Goal: Navigation & Orientation: Find specific page/section

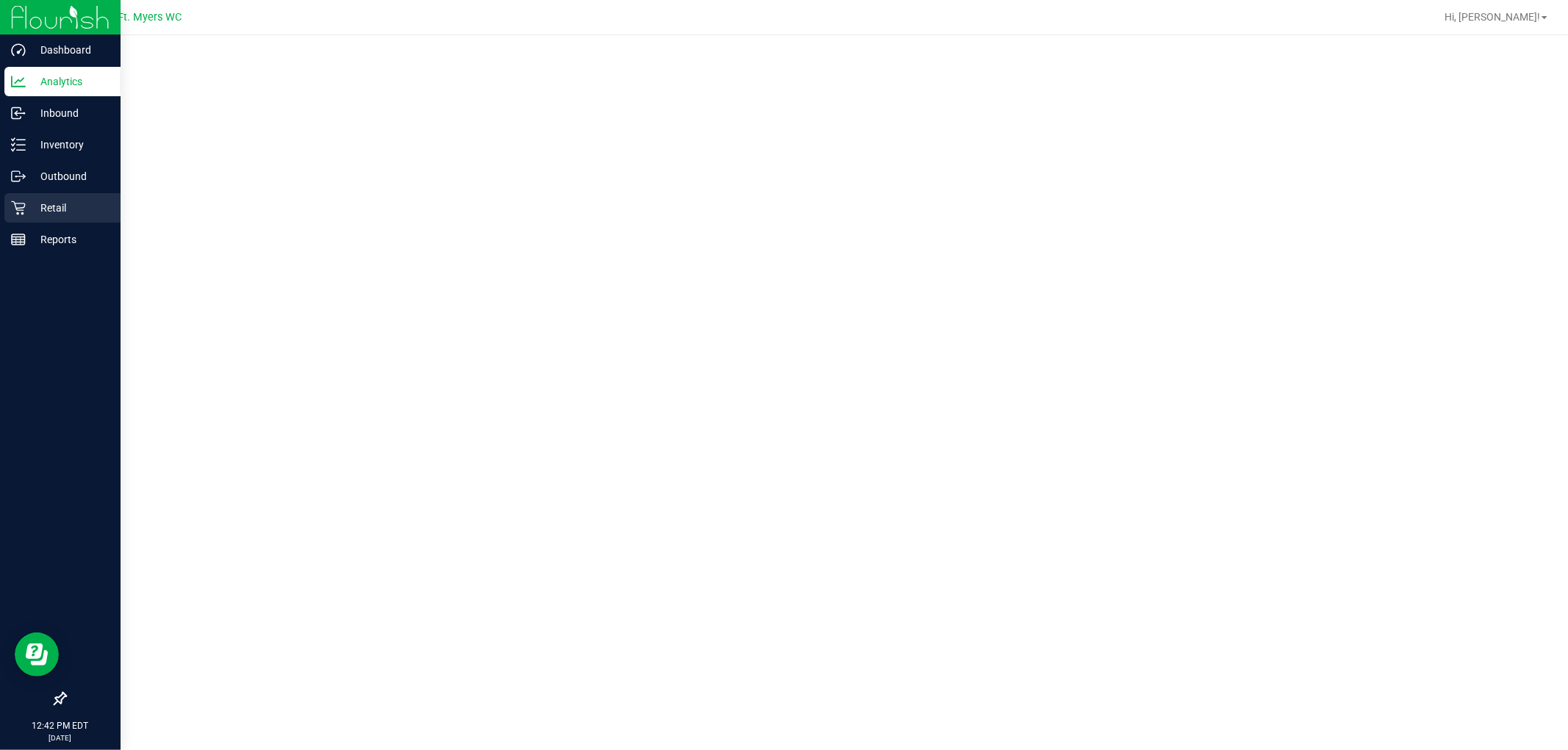
drag, startPoint x: 31, startPoint y: 213, endPoint x: 37, endPoint y: 218, distance: 7.8
click at [31, 215] on p "Retail" at bounding box center [70, 208] width 88 height 18
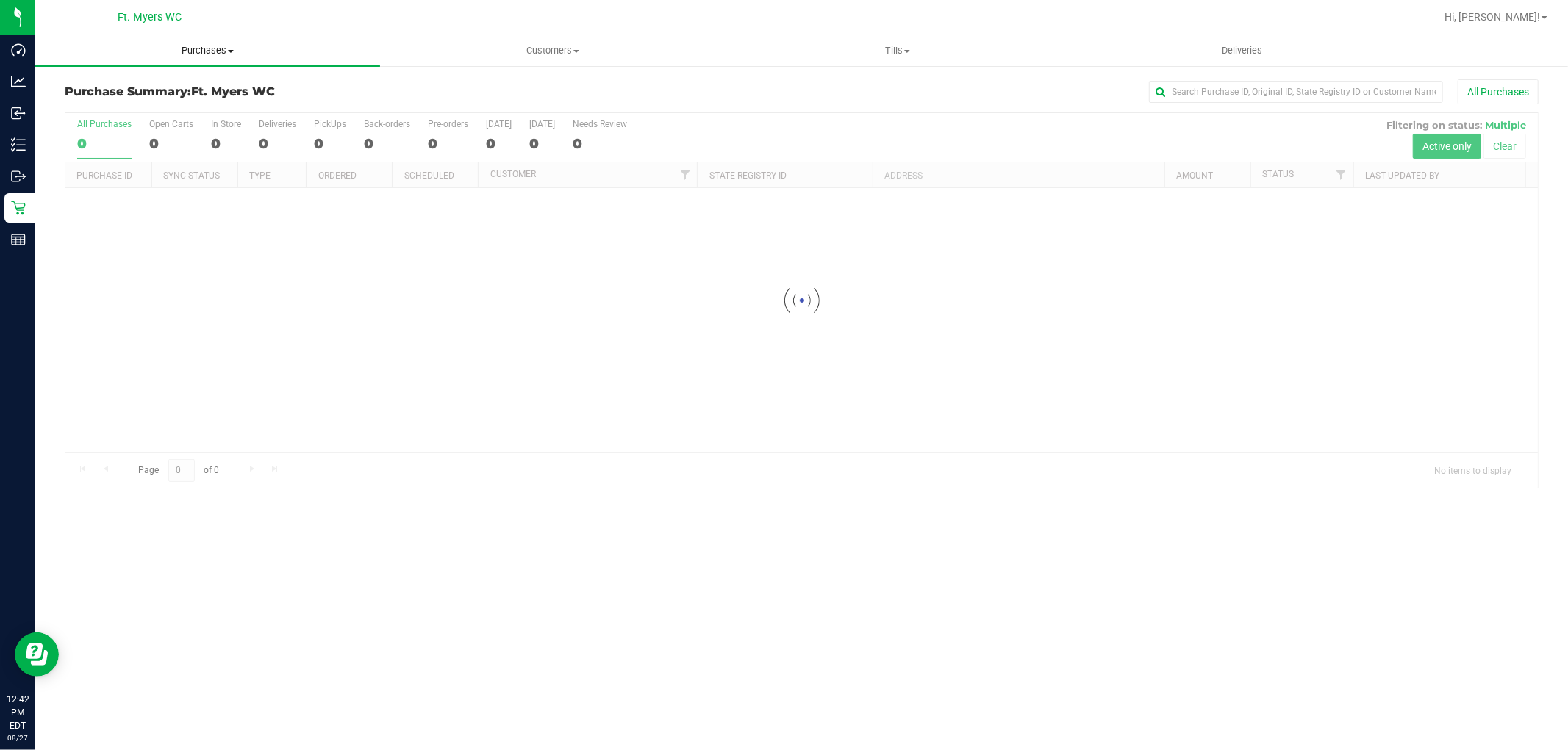
click at [317, 52] on span "Purchases" at bounding box center [207, 51] width 345 height 13
click at [288, 98] on li "Fulfillment" at bounding box center [207, 107] width 345 height 18
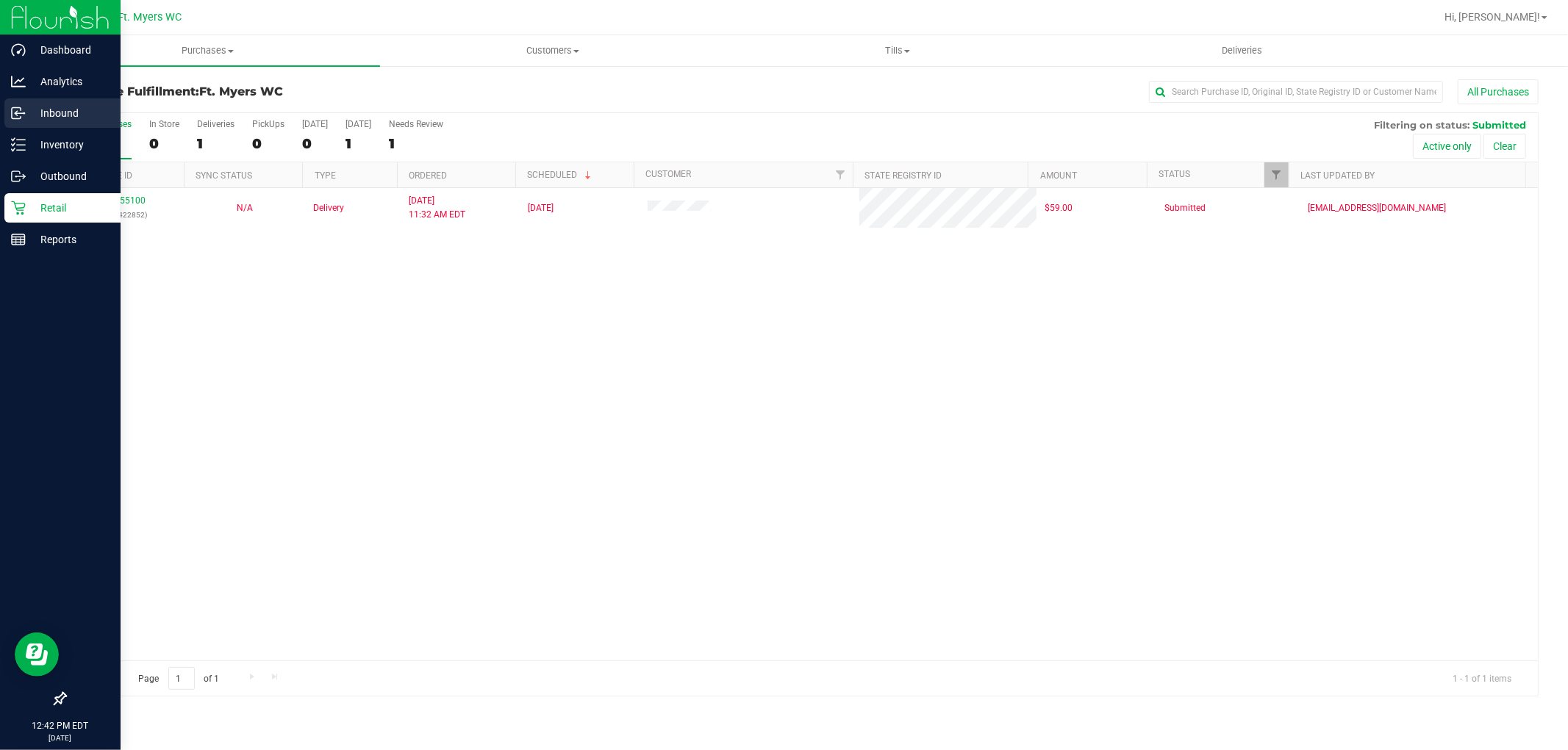
click at [51, 108] on p "Inbound" at bounding box center [70, 113] width 88 height 18
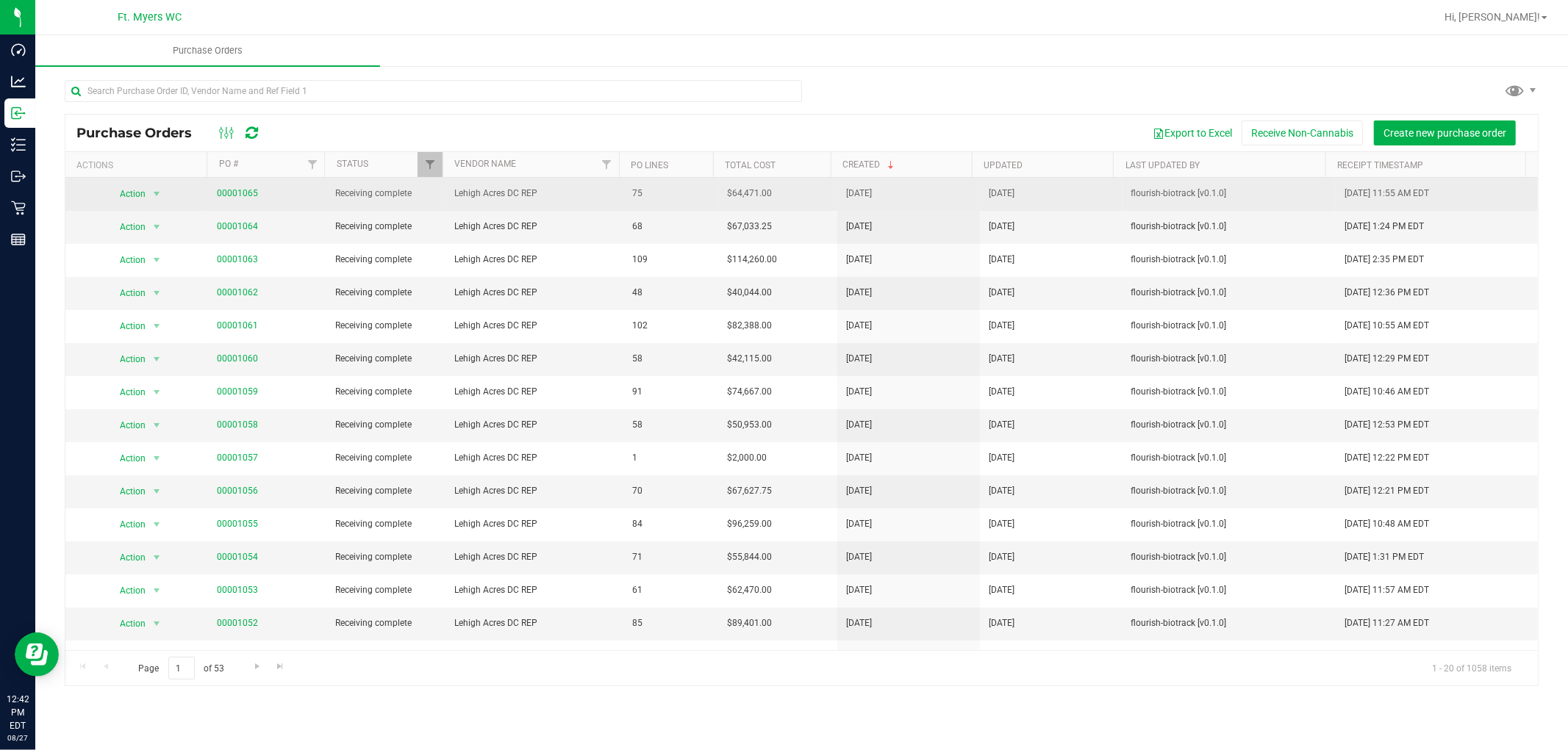
click at [259, 196] on span "00001065" at bounding box center [267, 193] width 101 height 14
click at [255, 197] on link "00001065" at bounding box center [237, 193] width 41 height 10
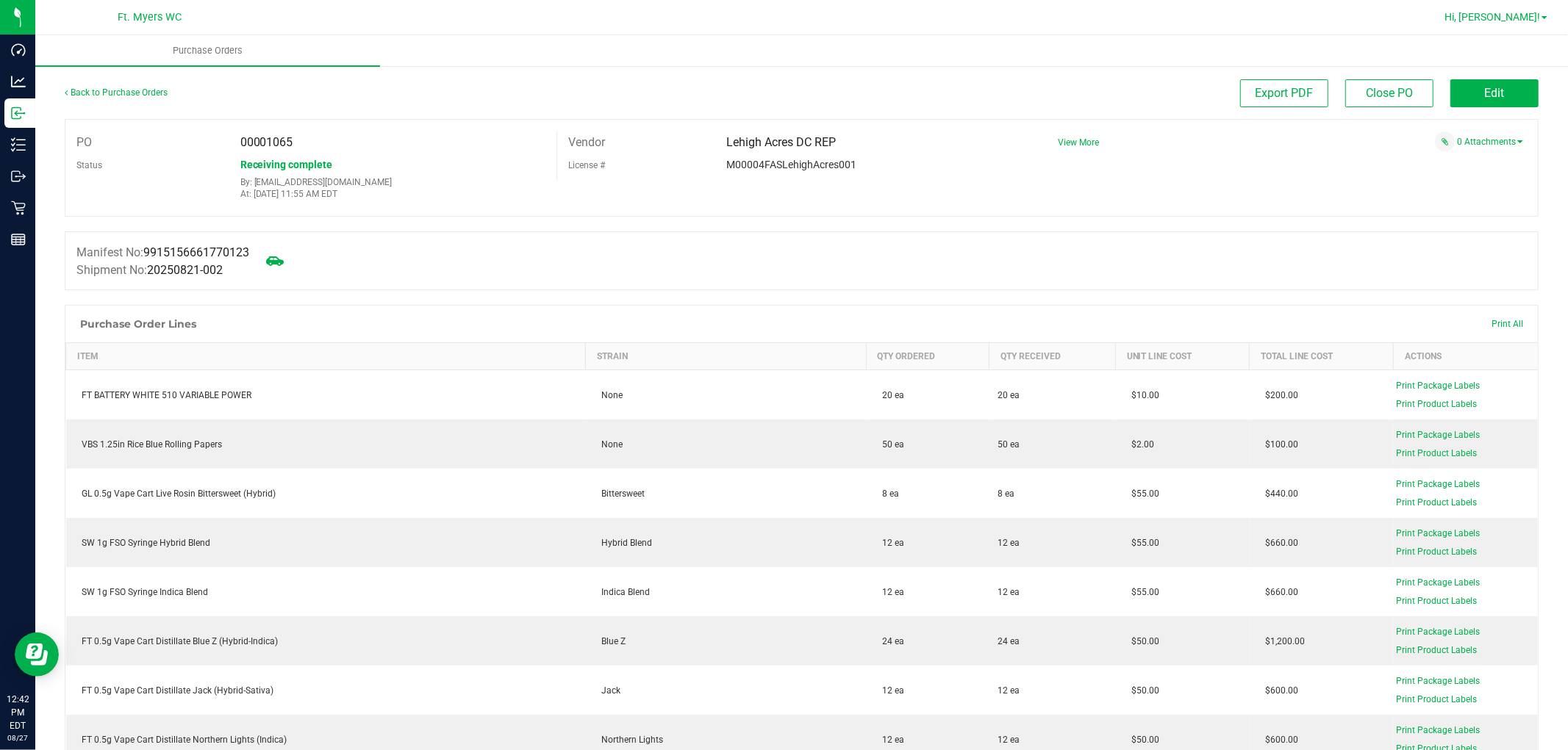
click at [1509, 19] on span "Hi, [PERSON_NAME]!" at bounding box center [1492, 17] width 96 height 12
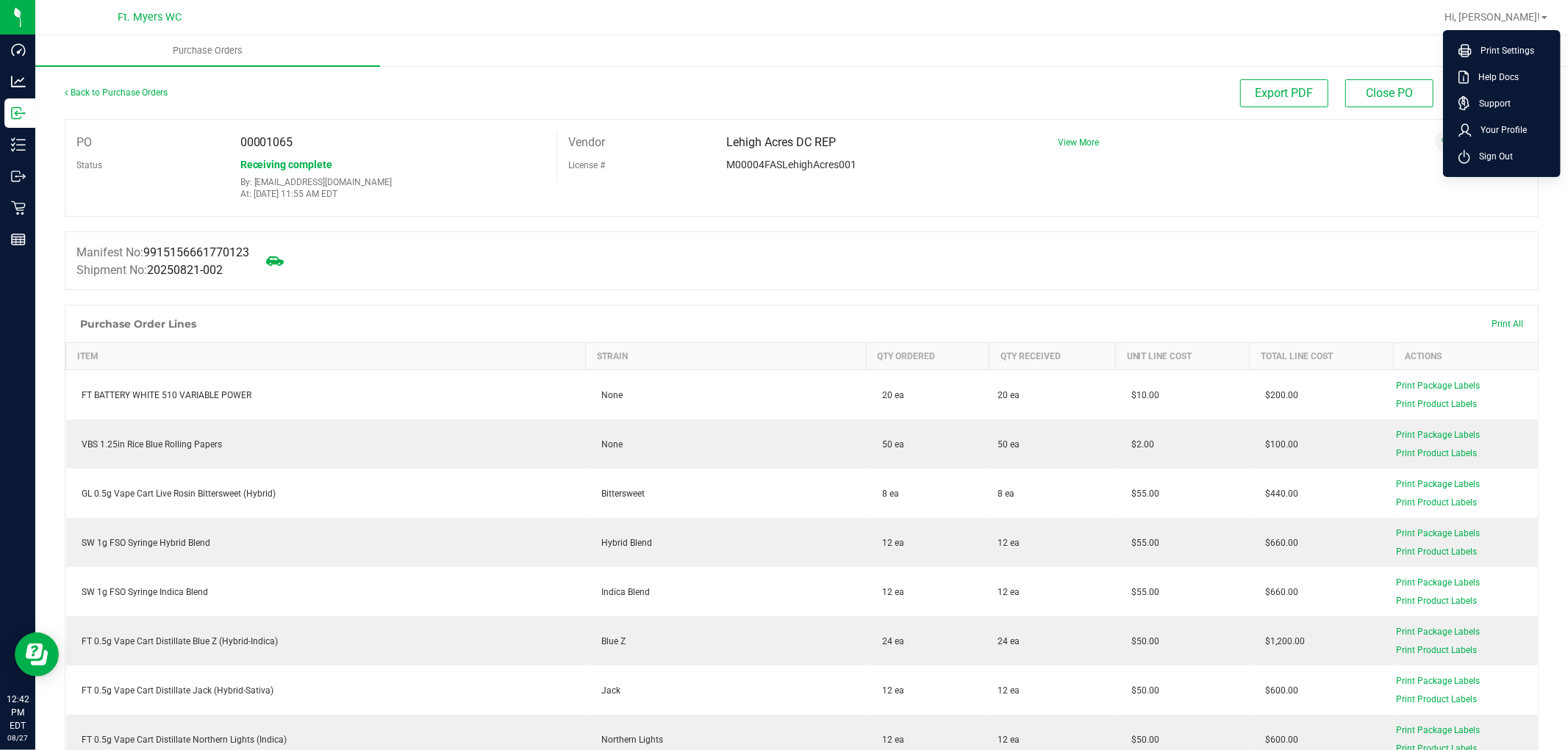
click at [1049, 206] on div "PO 00001065 Status Receiving complete By: [EMAIL_ADDRESS][DOMAIN_NAME] At: [DAT…" at bounding box center [802, 168] width 1474 height 98
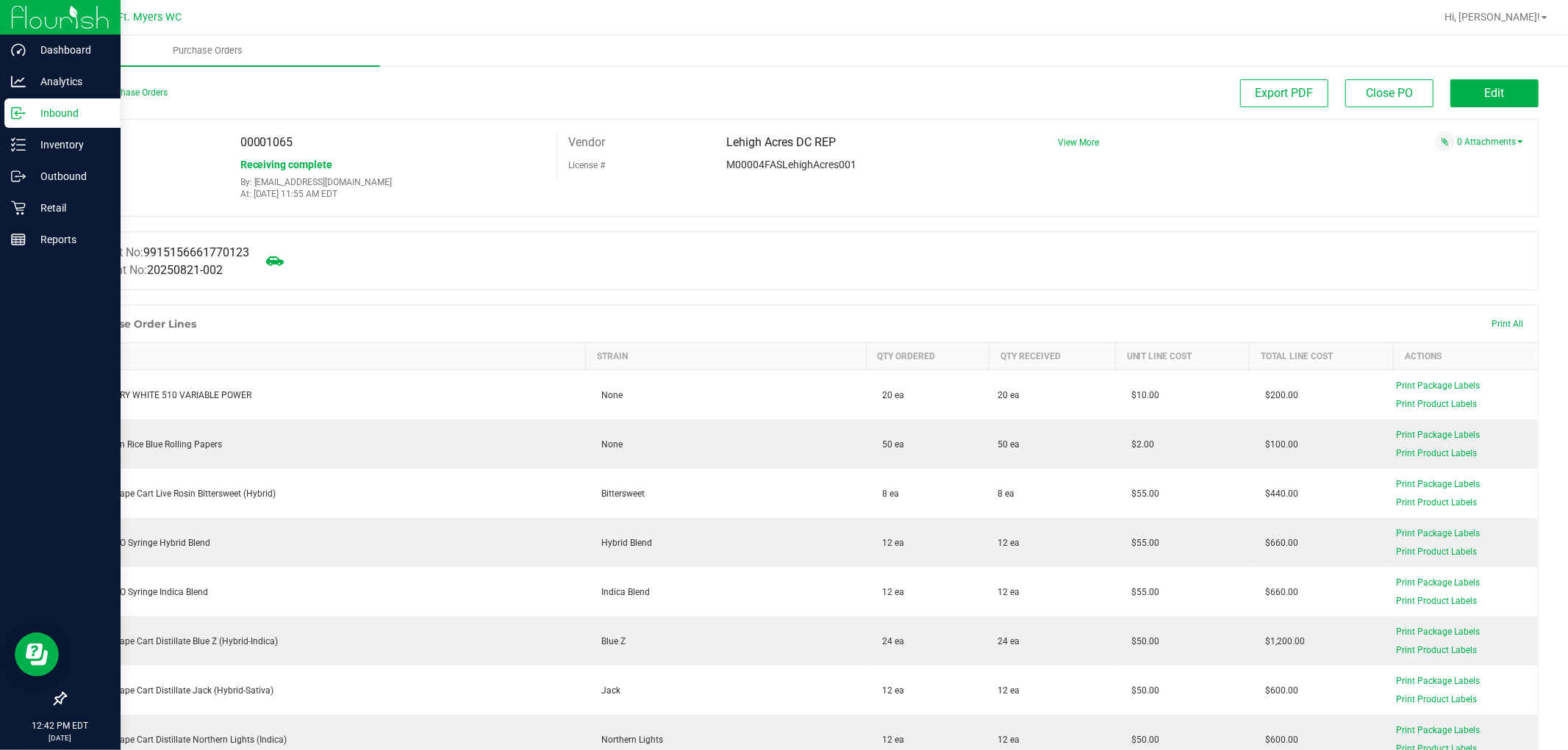
click at [84, 15] on img at bounding box center [60, 17] width 99 height 35
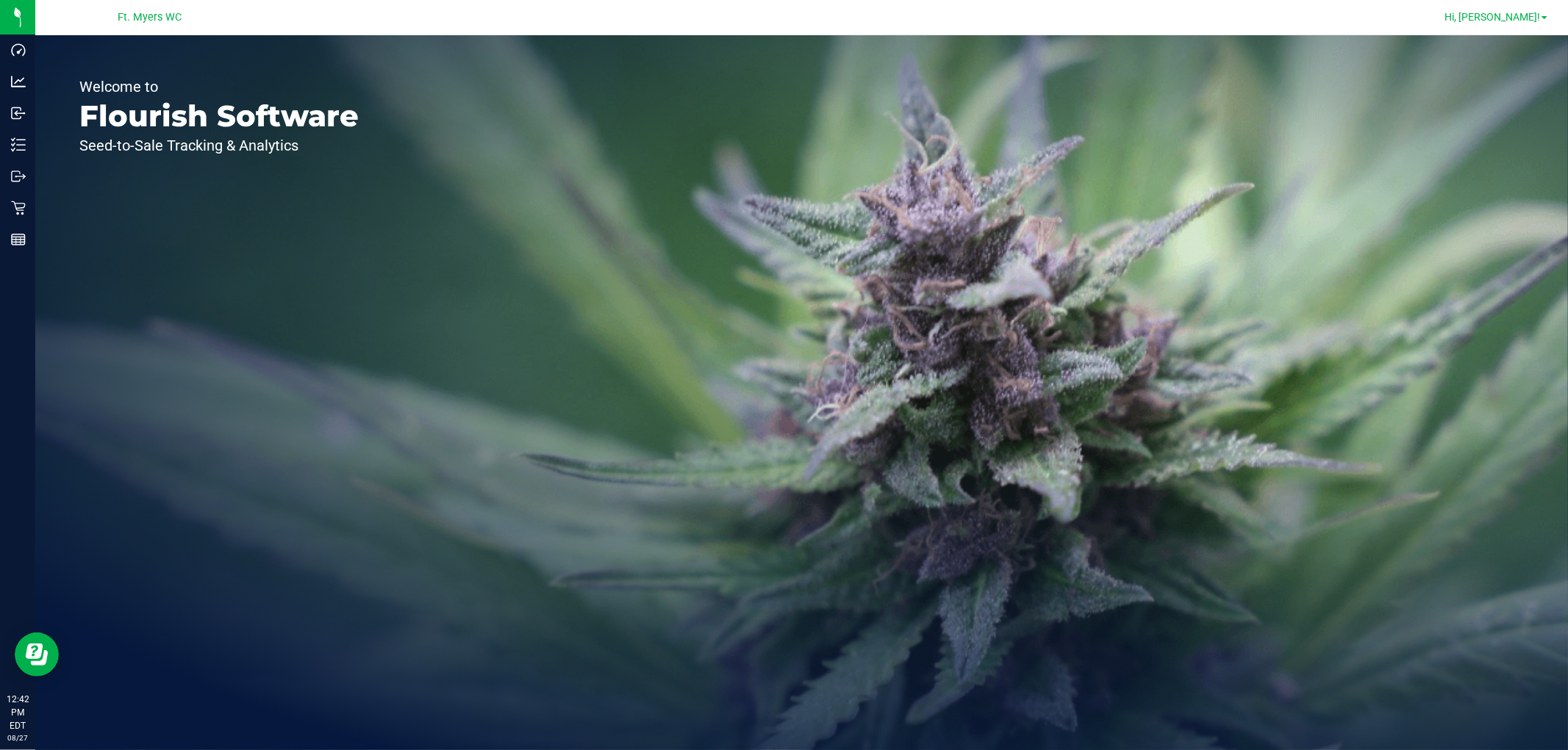
click at [1533, 13] on span "Hi, [PERSON_NAME]!" at bounding box center [1492, 17] width 96 height 12
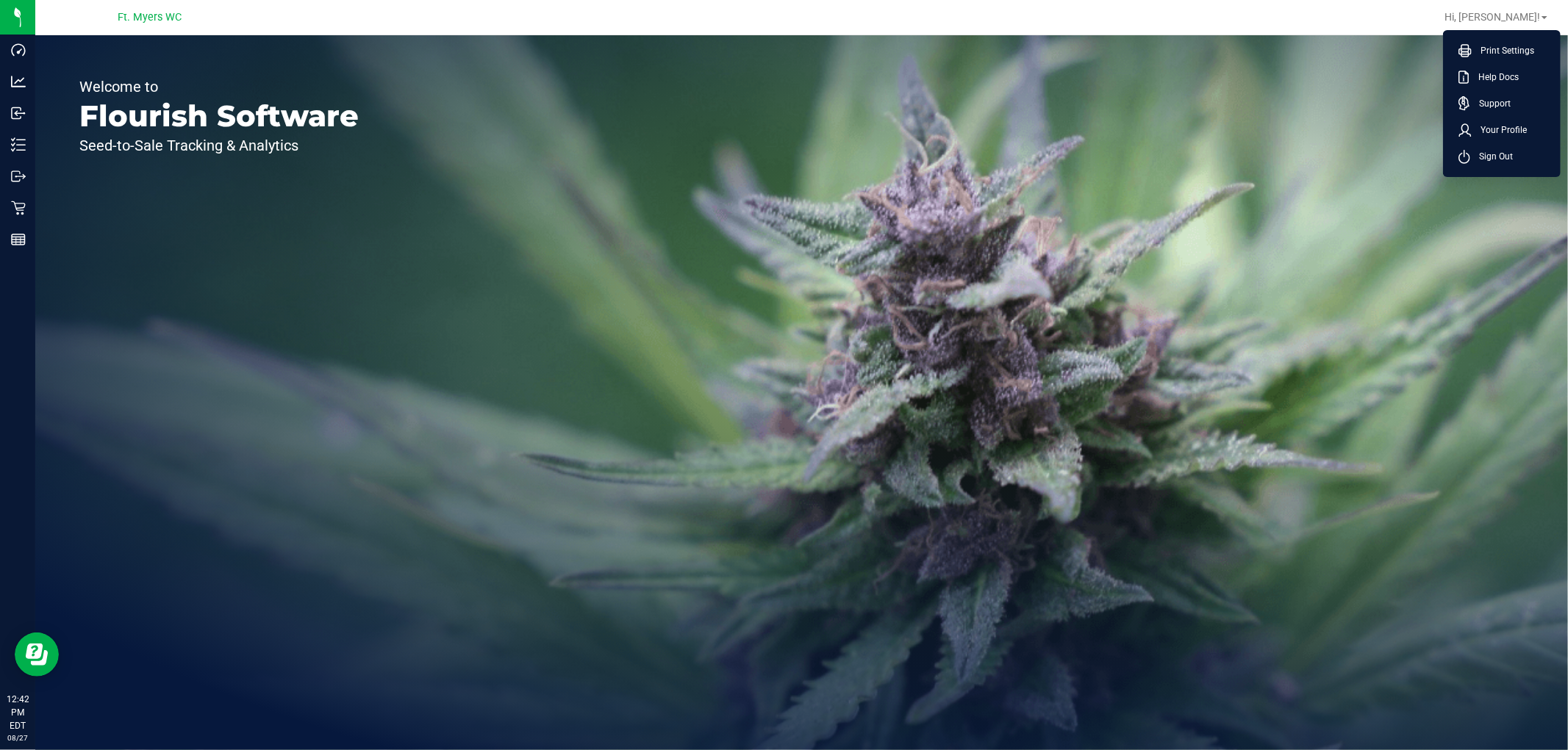
drag, startPoint x: 998, startPoint y: 159, endPoint x: 982, endPoint y: 159, distance: 16.0
click at [996, 159] on div "Welcome to Flourish Software Seed-to-Sale Tracking & Analytics" at bounding box center [802, 393] width 1533 height 715
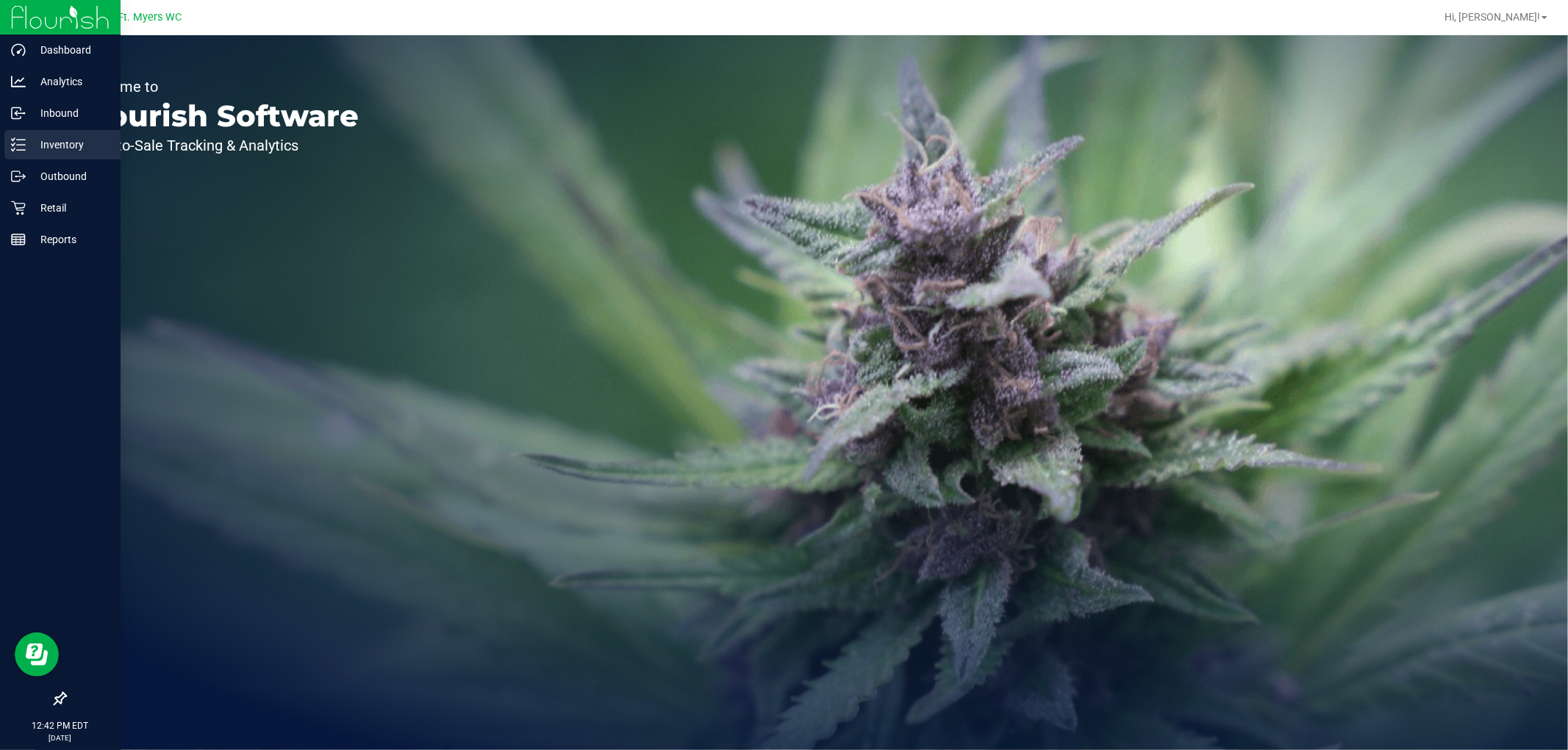
click at [7, 141] on div "Inventory" at bounding box center [62, 145] width 116 height 30
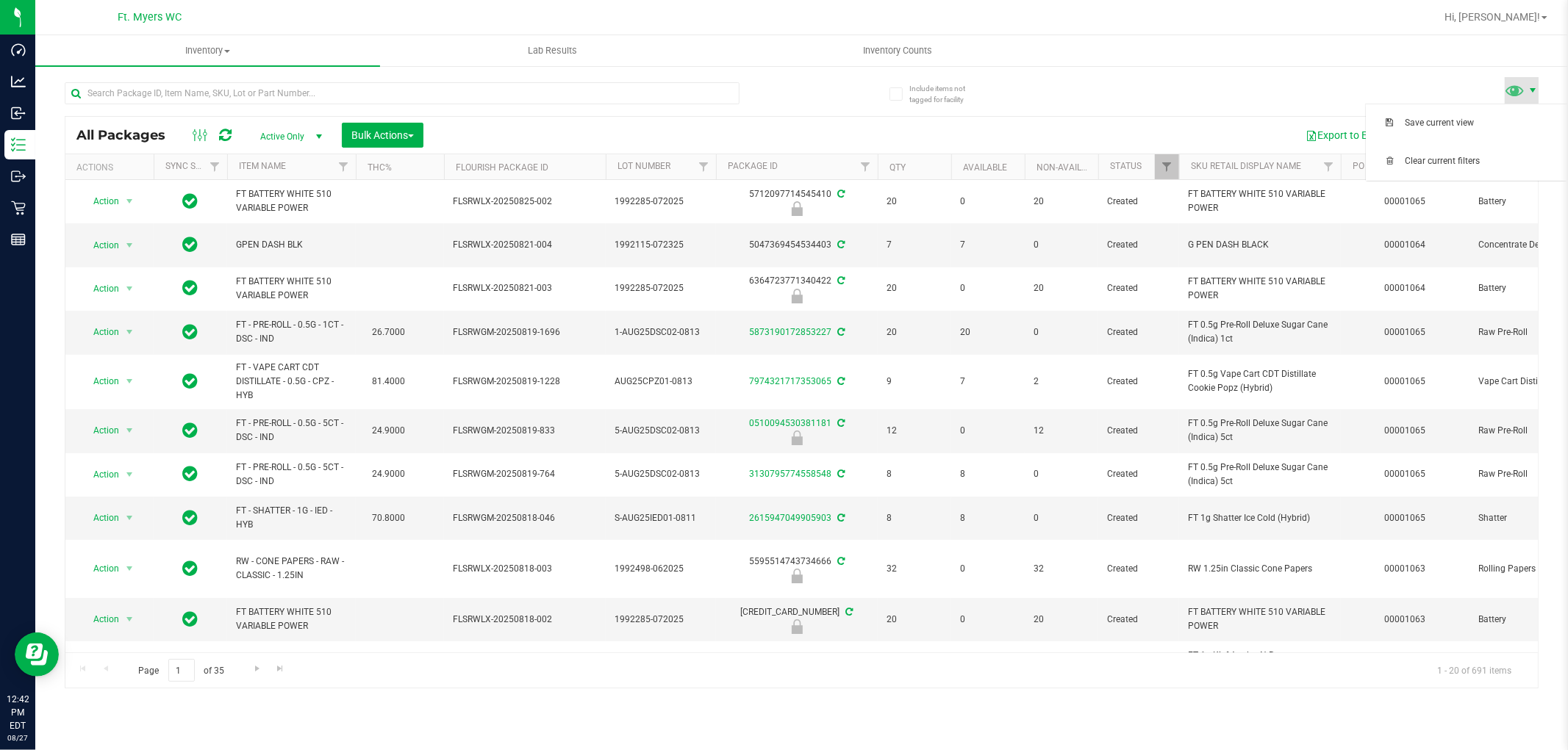
click at [1532, 84] on span at bounding box center [1533, 90] width 12 height 12
click at [1233, 114] on div "All Packages Active Only Active Only Lab Samples Locked All External Internal B…" at bounding box center [802, 378] width 1474 height 620
click at [251, 48] on span "Inventory" at bounding box center [207, 51] width 345 height 13
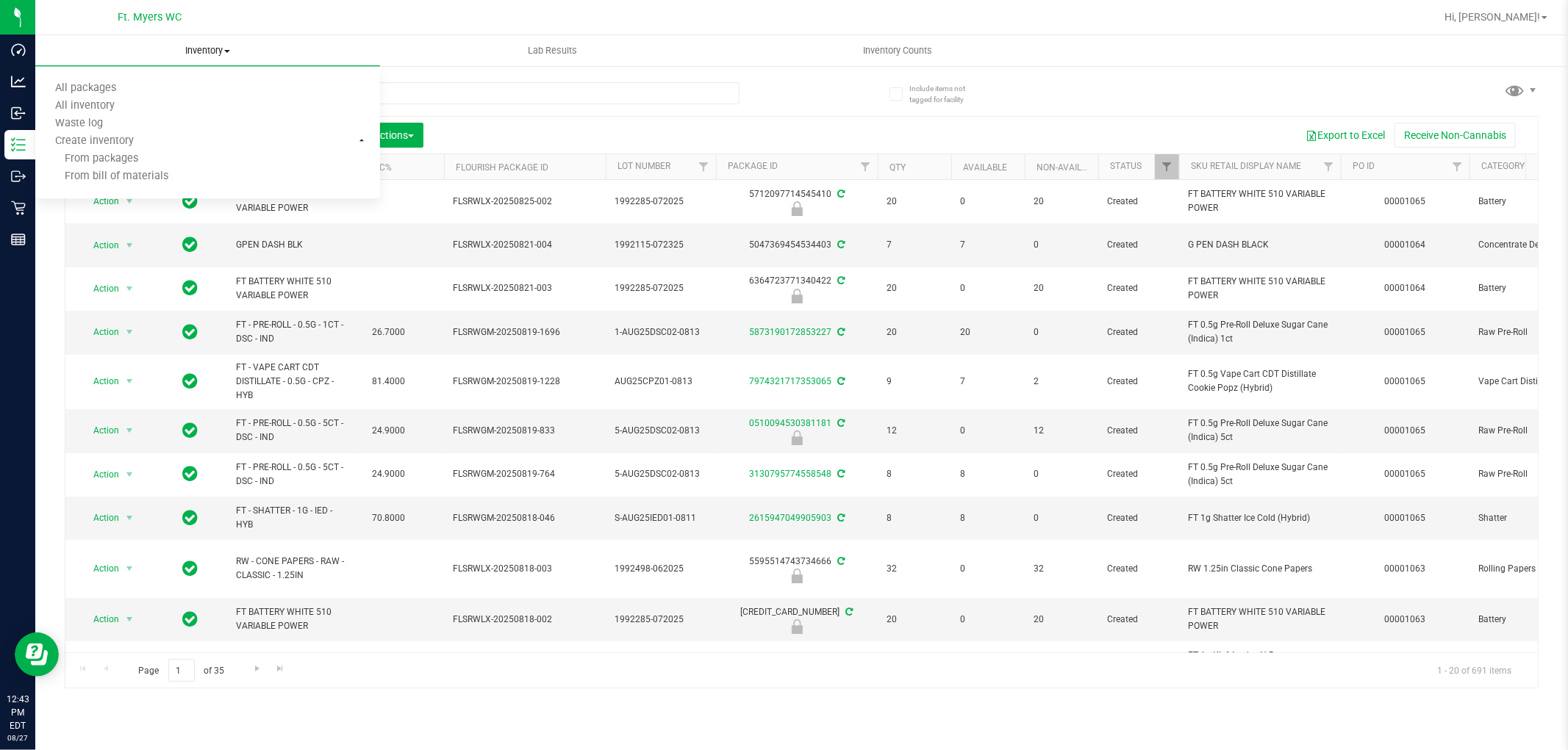
click at [251, 48] on span "Inventory" at bounding box center [207, 51] width 345 height 13
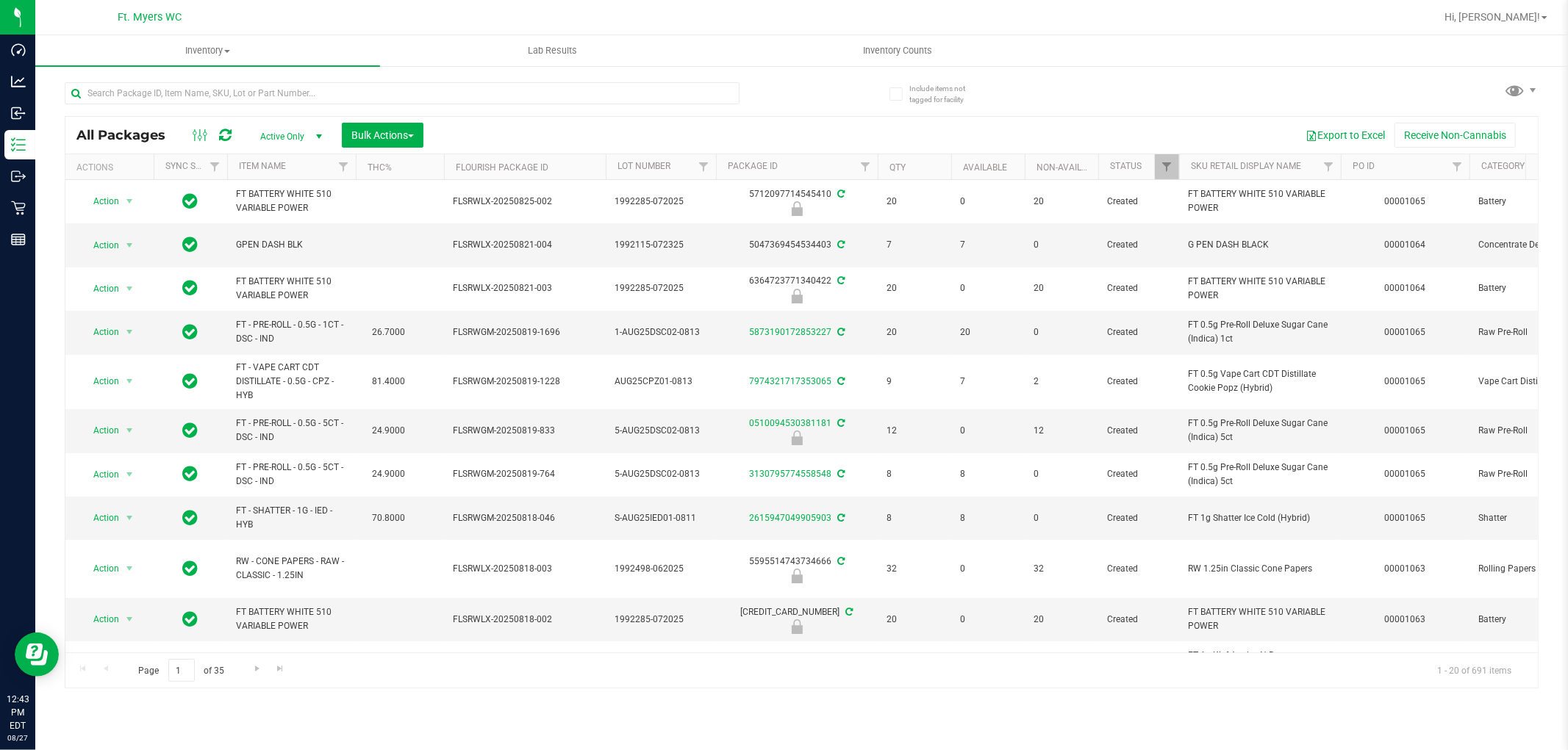
drag, startPoint x: 251, startPoint y: 48, endPoint x: 854, endPoint y: 99, distance: 605.2
click at [854, 99] on div "All Packages Active Only Active Only Lab Samples Locked All External Internal B…" at bounding box center [802, 378] width 1474 height 620
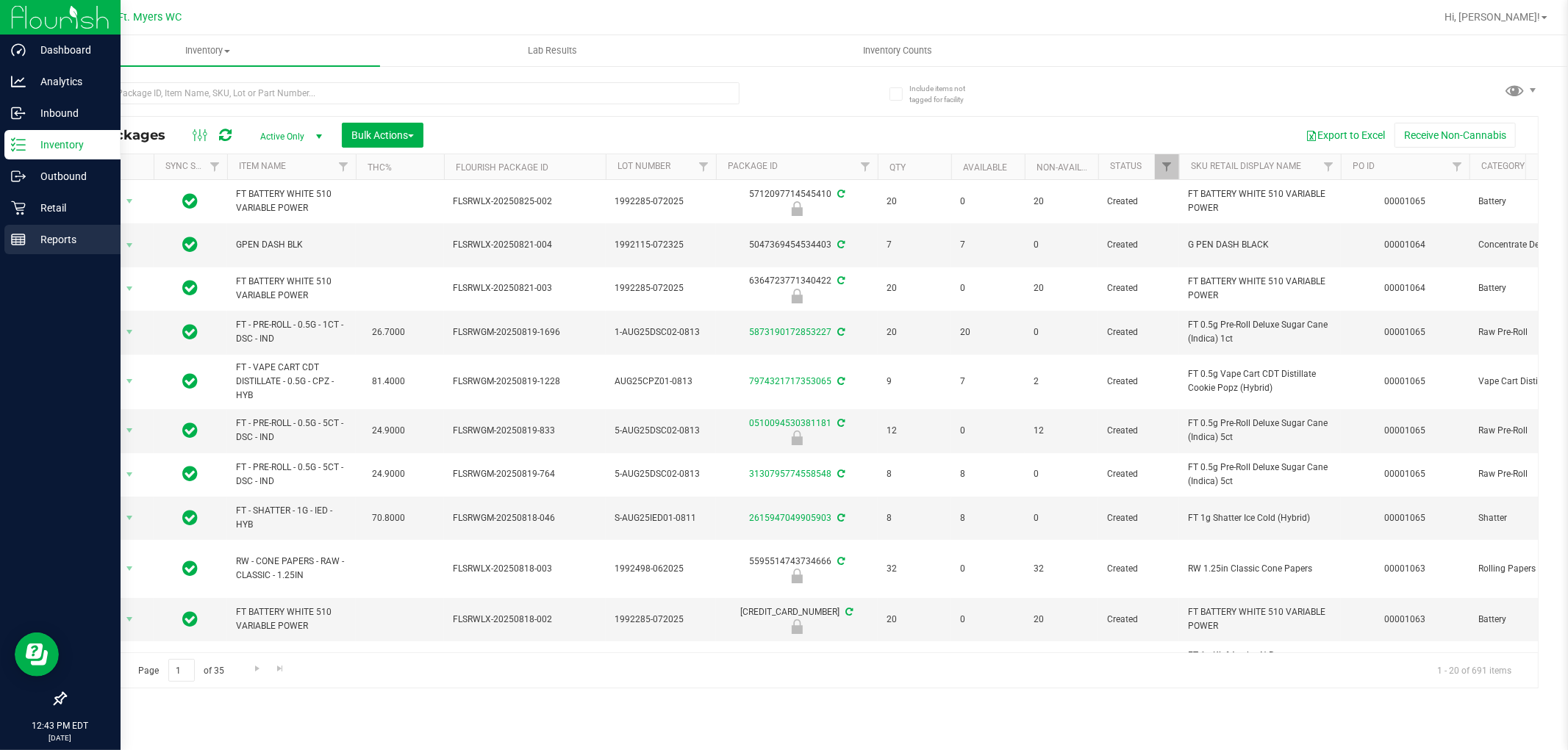
click at [53, 245] on p "Reports" at bounding box center [70, 239] width 88 height 18
